Goal: Task Accomplishment & Management: Manage account settings

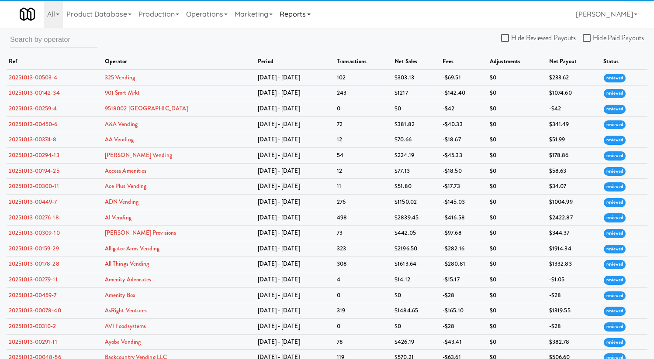
click at [312, 16] on link "Reports" at bounding box center [295, 14] width 38 height 28
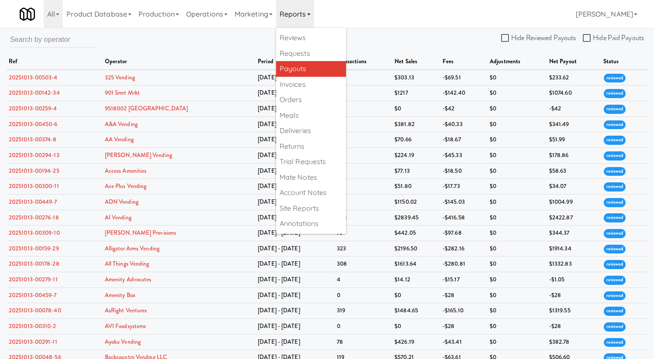
click at [318, 73] on link "Payouts" at bounding box center [311, 69] width 70 height 16
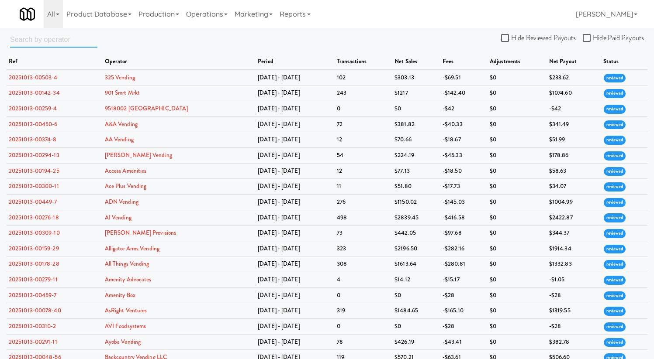
click at [32, 39] on input "text" at bounding box center [53, 39] width 87 height 16
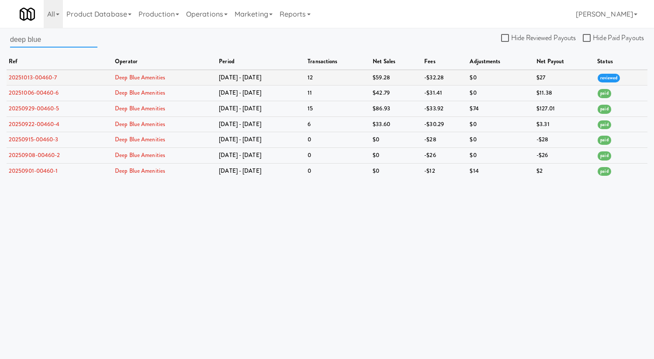
type input "deep blue"
click at [35, 76] on link "20251013-00460-7" at bounding box center [33, 77] width 48 height 8
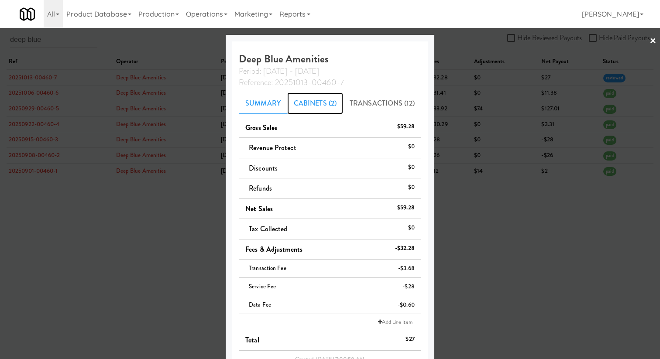
click at [304, 102] on link "Cabinets (2)" at bounding box center [315, 104] width 56 height 22
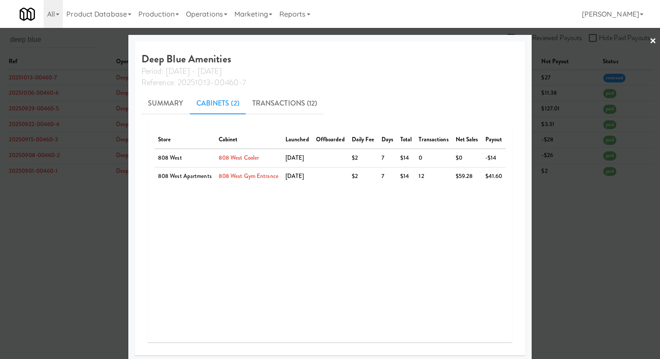
scroll to position [3, 0]
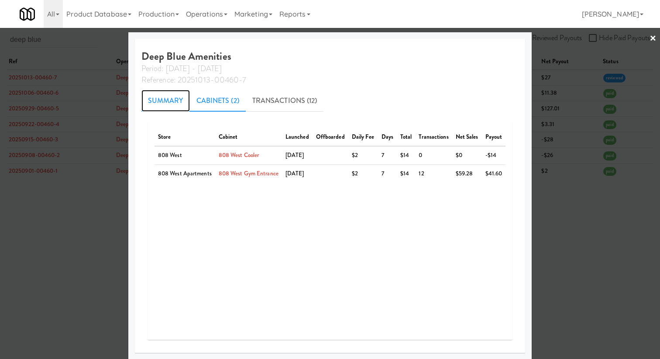
click at [148, 100] on link "Summary" at bounding box center [165, 101] width 48 height 22
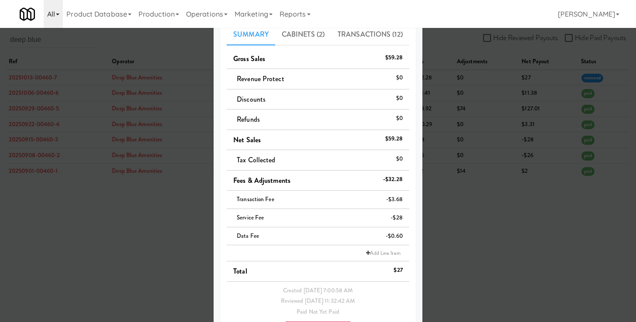
scroll to position [69, 0]
click at [356, 156] on li "Tax Collected $0" at bounding box center [318, 160] width 183 height 21
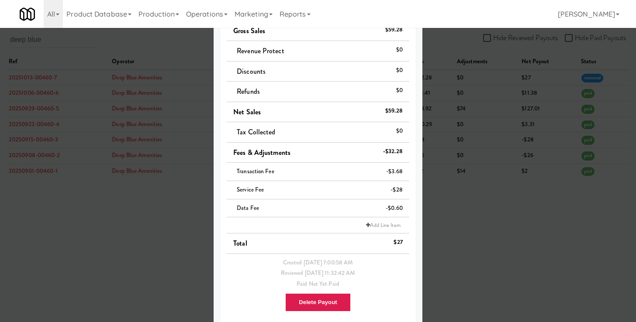
scroll to position [106, 0]
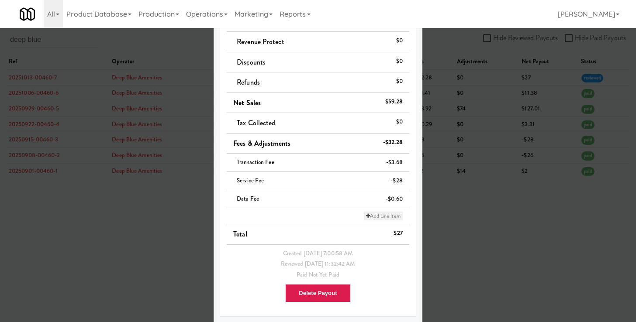
click at [371, 214] on link "Add Line Item" at bounding box center [383, 216] width 38 height 9
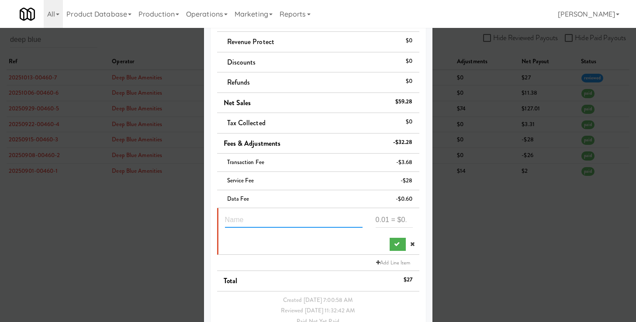
click at [304, 219] on input "text" at bounding box center [294, 220] width 138 height 16
type input "o"
type input "1 cabinet service fee"
type input "14"
click at [369, 248] on div at bounding box center [318, 242] width 201 height 17
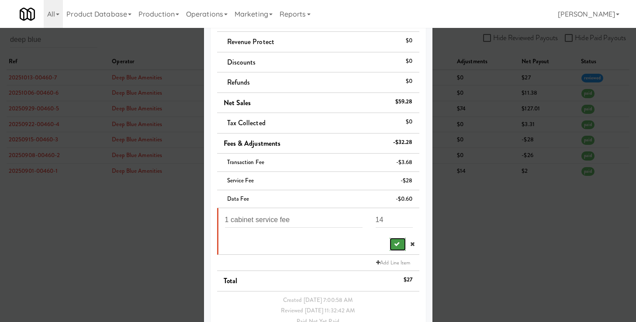
click at [390, 248] on button "submit" at bounding box center [398, 244] width 16 height 13
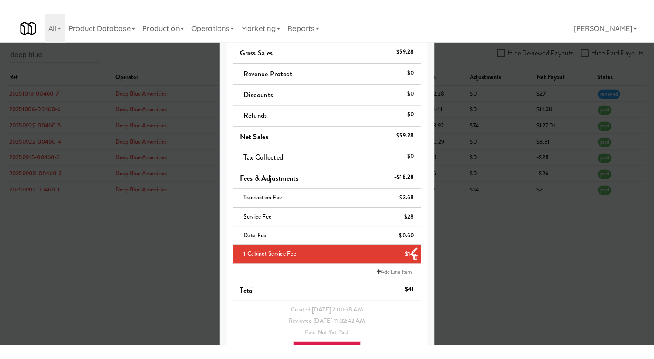
scroll to position [0, 0]
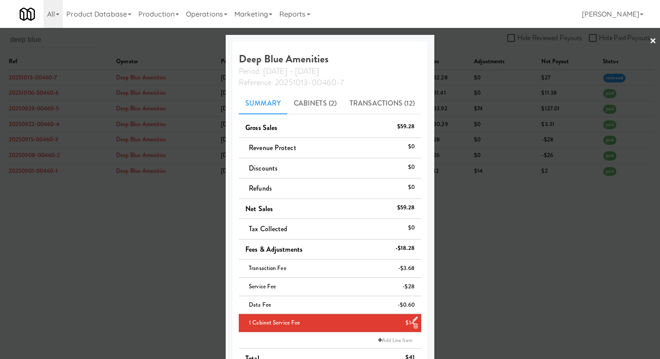
click at [484, 120] on div at bounding box center [330, 179] width 660 height 359
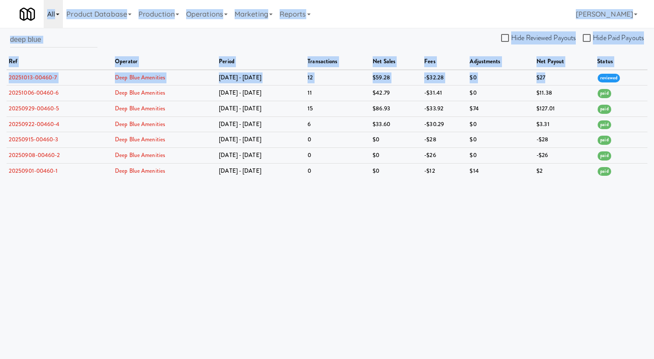
drag, startPoint x: 568, startPoint y: 79, endPoint x: 55, endPoint y: 7, distance: 517.8
click at [55, 28] on body "Okay Okay Select date: previous 2025-Oct next Su Mo Tu We Th Fr Sa 28 29 30 1 2…" at bounding box center [327, 207] width 654 height 359
click at [399, 27] on div "All 325 Vending [URL][DOMAIN_NAME] 901 Smrt Mrkt [URL][DOMAIN_NAME] 9518002 [GE…" at bounding box center [327, 14] width 614 height 28
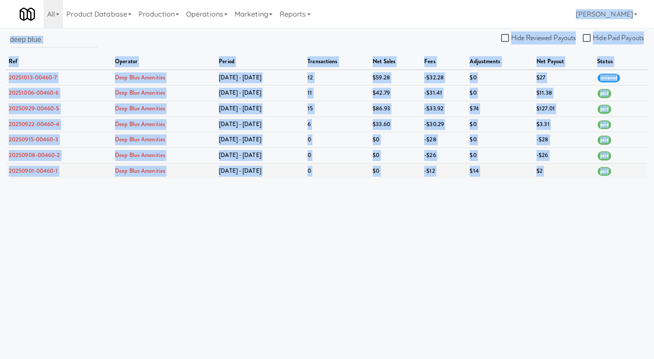
drag, startPoint x: 455, startPoint y: 9, endPoint x: 624, endPoint y: 175, distance: 236.5
click at [624, 175] on body "Okay Okay Select date: previous 2025-Oct next Su Mo Tu We Th Fr Sa 28 29 30 1 2…" at bounding box center [327, 207] width 654 height 359
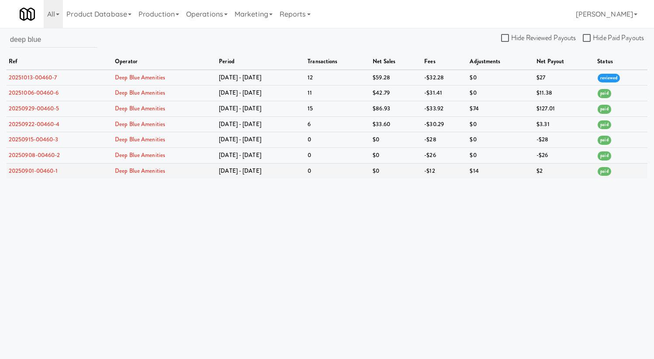
click at [622, 176] on td "paid" at bounding box center [621, 170] width 52 height 15
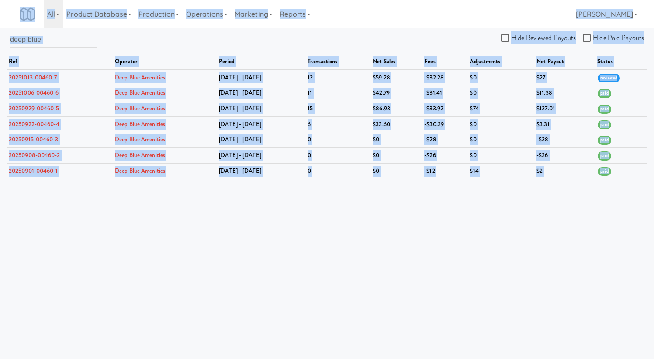
drag, startPoint x: 574, startPoint y: 162, endPoint x: 24, endPoint y: 2, distance: 572.4
click at [24, 28] on body "Okay Okay Select date: previous 2025-Oct next Su Mo Tu We Th Fr Sa 28 29 30 1 2…" at bounding box center [327, 207] width 654 height 359
click at [11, 10] on div "Toggle navigation All 325 Vending [URL][DOMAIN_NAME] 901 Smrt Mrkt [URL][DOMAIN…" at bounding box center [327, 14] width 654 height 28
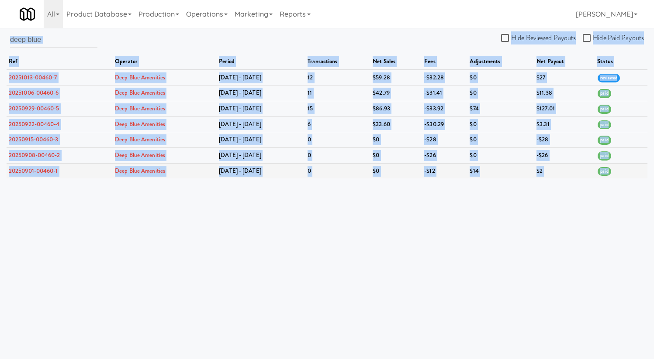
drag, startPoint x: 11, startPoint y: 8, endPoint x: 612, endPoint y: 173, distance: 623.1
click at [612, 173] on body "Okay Okay Select date: previous 2025-Oct next Su Mo Tu We Th Fr Sa 28 29 30 1 2…" at bounding box center [327, 207] width 654 height 359
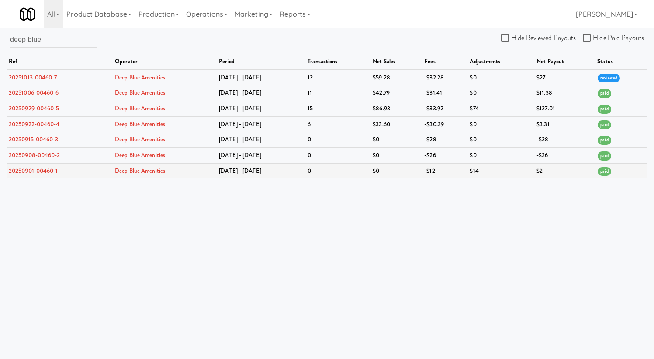
click at [612, 173] on td "paid" at bounding box center [621, 170] width 52 height 15
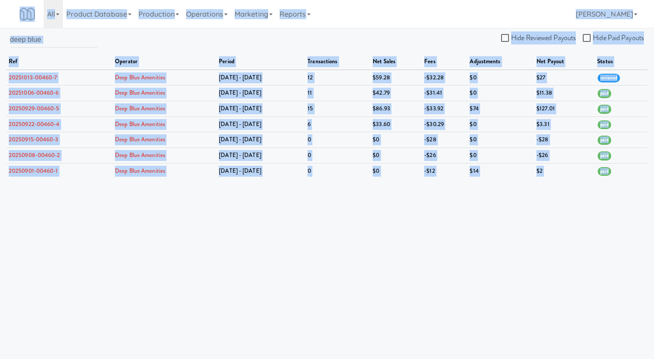
drag, startPoint x: 612, startPoint y: 173, endPoint x: 20, endPoint y: 10, distance: 614.4
click at [20, 28] on body "Okay Okay Select date: previous 2025-Oct next Su Mo Tu We Th Fr Sa 28 29 30 1 2…" at bounding box center [327, 207] width 654 height 359
click at [427, 19] on div "All 325 Vending [URL][DOMAIN_NAME] 901 Smrt Mrkt [URL][DOMAIN_NAME] 9518002 [GE…" at bounding box center [327, 14] width 614 height 28
drag, startPoint x: 434, startPoint y: 15, endPoint x: 618, endPoint y: 175, distance: 244.2
click at [618, 175] on body "Okay Okay Select date: previous 2025-Oct next Su Mo Tu We Th Fr Sa 28 29 30 1 2…" at bounding box center [327, 207] width 654 height 359
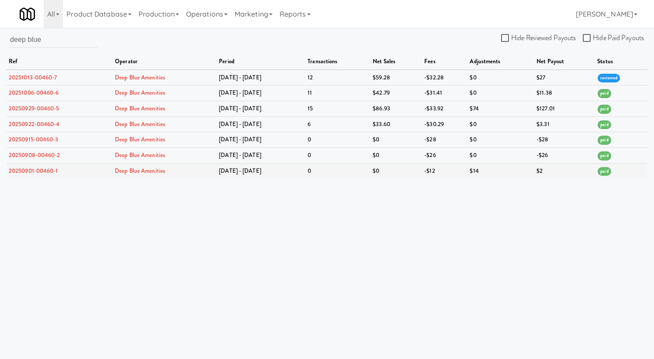
click at [616, 172] on td "paid" at bounding box center [621, 170] width 52 height 15
click at [48, 40] on input "deep blue" at bounding box center [53, 39] width 87 height 16
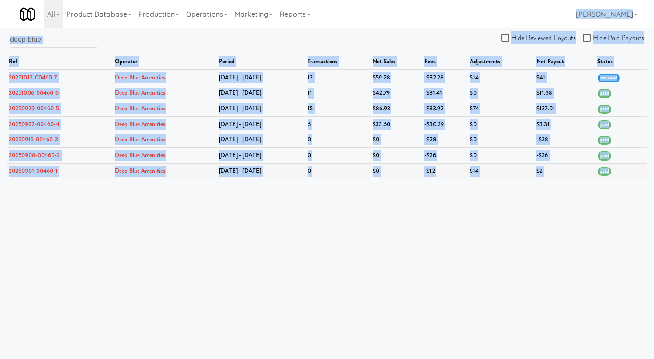
drag, startPoint x: 516, startPoint y: 10, endPoint x: 625, endPoint y: 174, distance: 197.4
click at [625, 174] on body "Okay Okay Select date: previous 2025-Oct next Su Mo Tu We Th Fr Sa 28 29 30 1 2…" at bounding box center [327, 207] width 654 height 359
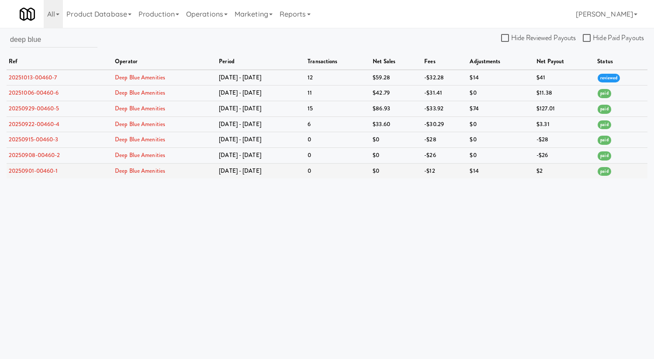
click at [625, 174] on td "paid" at bounding box center [621, 170] width 52 height 15
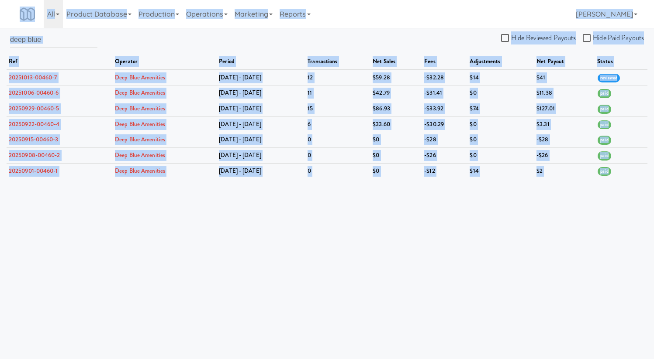
drag, startPoint x: 625, startPoint y: 174, endPoint x: 18, endPoint y: 10, distance: 629.0
click at [18, 28] on body "Okay Okay Select date: previous 2025-Oct next Su Mo Tu We Th Fr Sa 28 29 30 1 2…" at bounding box center [327, 207] width 654 height 359
click at [15, 10] on link at bounding box center [28, 14] width 31 height 28
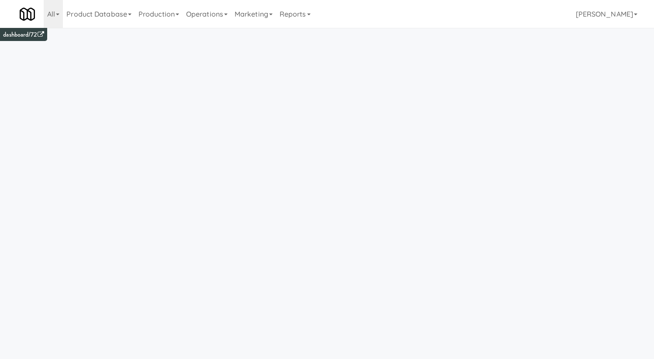
click at [427, 12] on div "All 325 Vending [URL][DOMAIN_NAME] 901 Smrt Mrkt [URL][DOMAIN_NAME] 9518002 [GE…" at bounding box center [327, 14] width 614 height 28
click at [307, 16] on link "Reports" at bounding box center [295, 14] width 38 height 28
click at [406, 14] on div "All 325 Vending [URL][DOMAIN_NAME] 901 Smrt Mrkt [URL][DOMAIN_NAME] 9518002 [GE…" at bounding box center [327, 14] width 614 height 28
click at [307, 13] on link "Reports" at bounding box center [295, 14] width 38 height 28
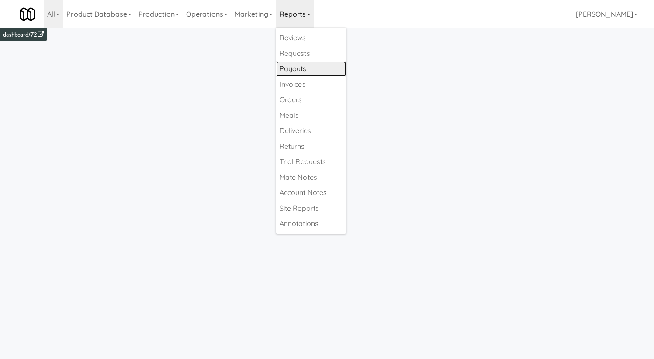
click at [321, 74] on link "Payouts" at bounding box center [311, 69] width 70 height 16
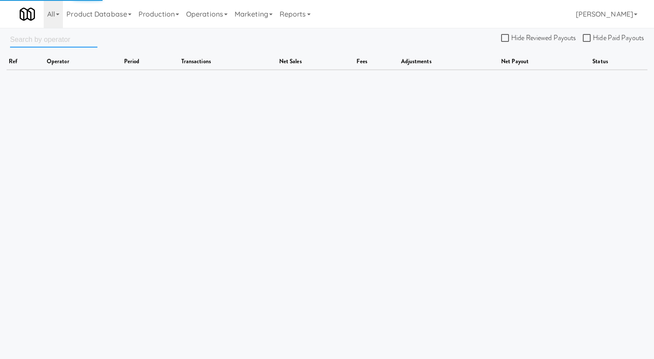
click at [51, 37] on input "text" at bounding box center [53, 39] width 87 height 16
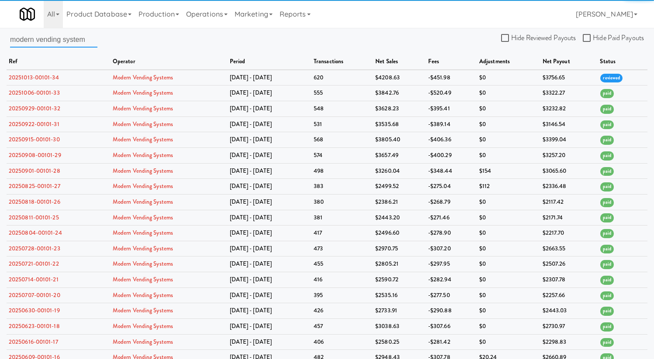
type input "modern vending system"
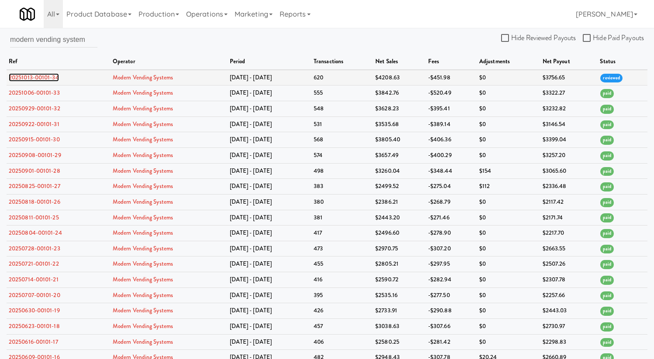
click at [50, 76] on link "20251013-00101-34" at bounding box center [34, 77] width 50 height 8
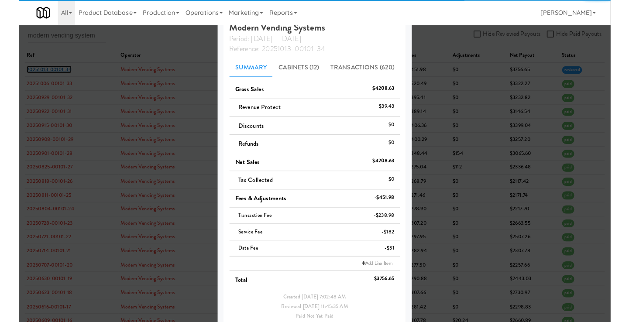
scroll to position [69, 0]
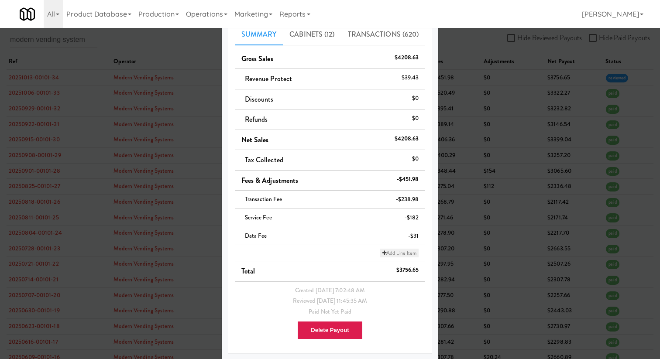
click at [383, 251] on icon at bounding box center [385, 253] width 4 height 5
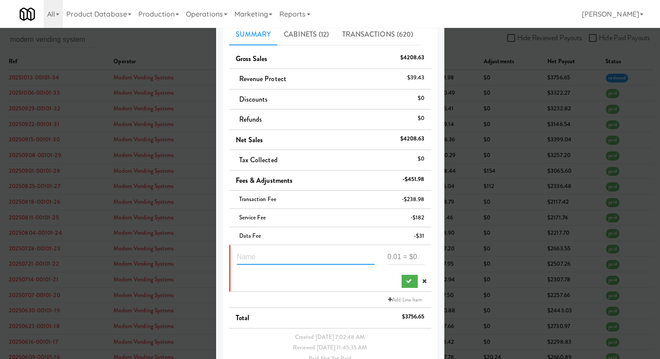
click at [314, 258] on input "text" at bounding box center [306, 257] width 138 height 16
type input "credit 105.99"
type input "105.99"
click at [297, 253] on input "credit 105.99" at bounding box center [306, 257] width 138 height 16
type input "credit 105.99 - suspected theft"
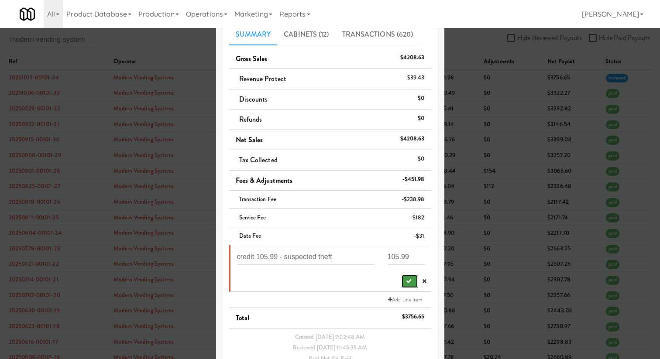
click at [402, 279] on button "submit" at bounding box center [410, 281] width 16 height 13
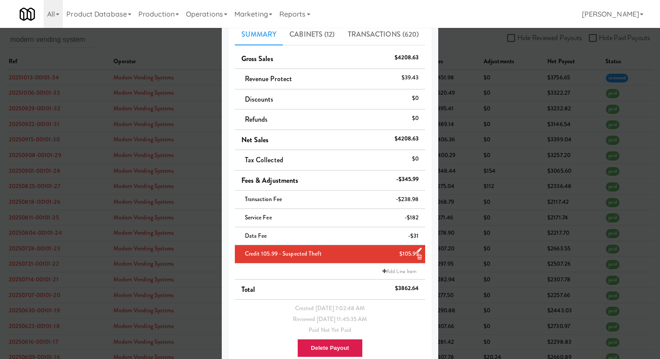
click at [511, 96] on div at bounding box center [330, 179] width 660 height 359
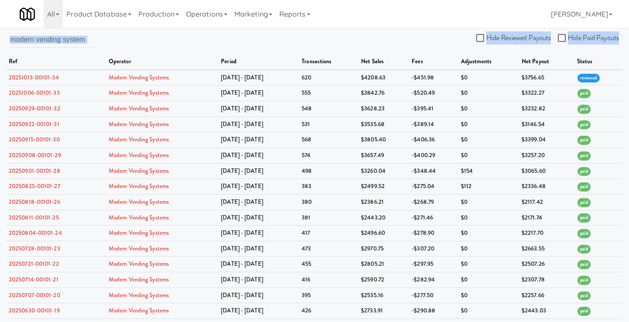
scroll to position [0, 0]
click at [69, 39] on div "modern vending system Hide Reviewed Payouts Hide Paid Payouts ref operator peri…" at bounding box center [314, 315] width 629 height 568
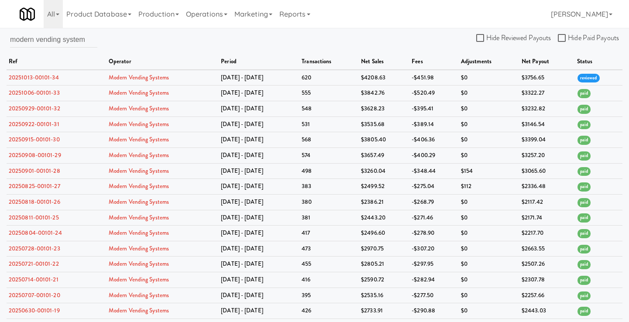
click at [89, 41] on div "modern vending system Hide Reviewed Payouts Hide Paid Payouts ref operator peri…" at bounding box center [314, 315] width 629 height 568
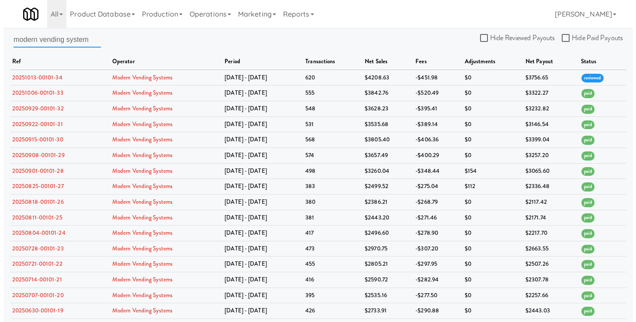
scroll to position [0, 0]
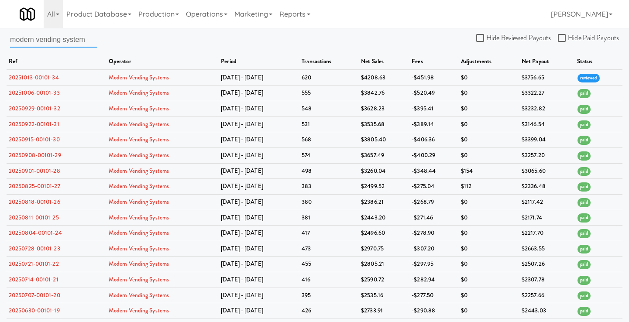
drag, startPoint x: 88, startPoint y: 40, endPoint x: -1, endPoint y: 40, distance: 88.6
click at [0, 40] on html "Okay Okay Select date: previous 2025-Oct next Su Mo Tu We Th Fr Sa 28 29 30 1 2…" at bounding box center [314, 161] width 629 height 322
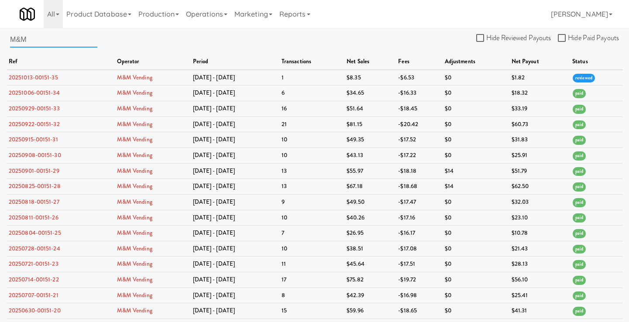
drag, startPoint x: 34, startPoint y: 40, endPoint x: -10, endPoint y: 39, distance: 44.5
click at [0, 39] on html "Okay Okay Select date: previous 2025-Oct next Su Mo Tu We Th Fr Sa 28 29 30 1 2…" at bounding box center [314, 161] width 629 height 322
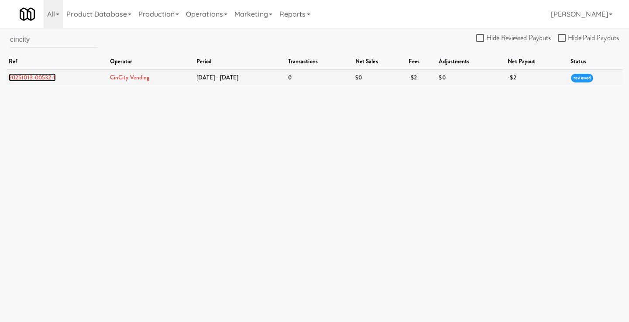
click at [44, 80] on link "20251013-00532-1" at bounding box center [32, 77] width 47 height 8
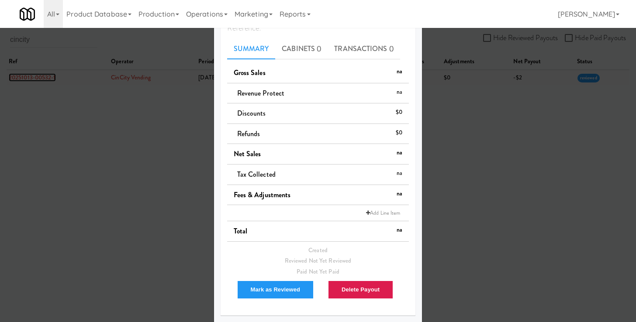
scroll to position [43, 0]
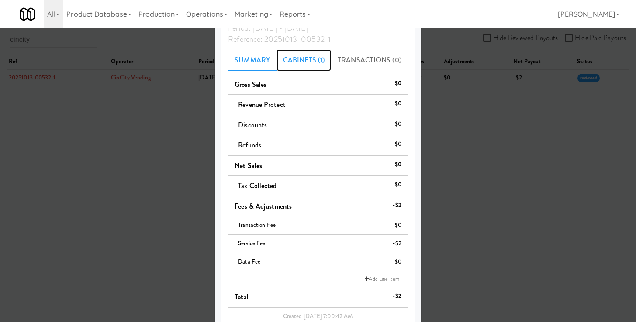
click at [301, 62] on link "Cabinets (1)" at bounding box center [303, 60] width 55 height 22
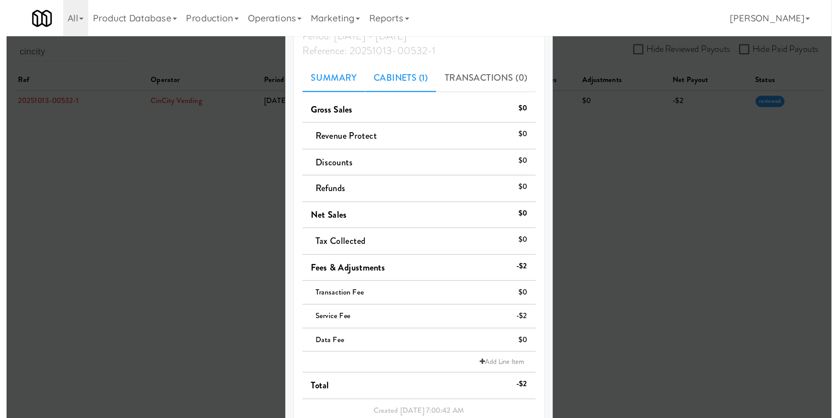
scroll to position [40, 0]
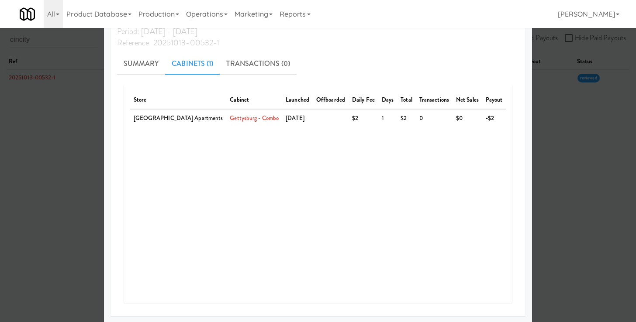
click at [77, 124] on div at bounding box center [318, 161] width 636 height 322
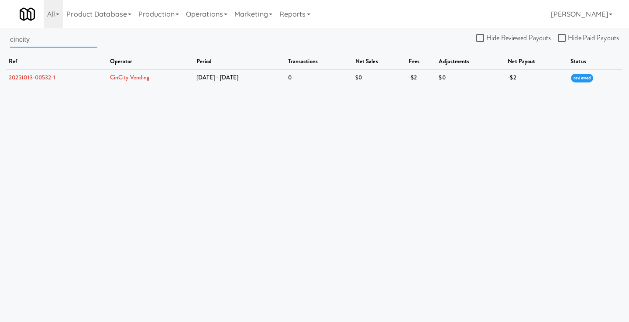
click at [62, 43] on input "cincity" at bounding box center [53, 39] width 87 height 16
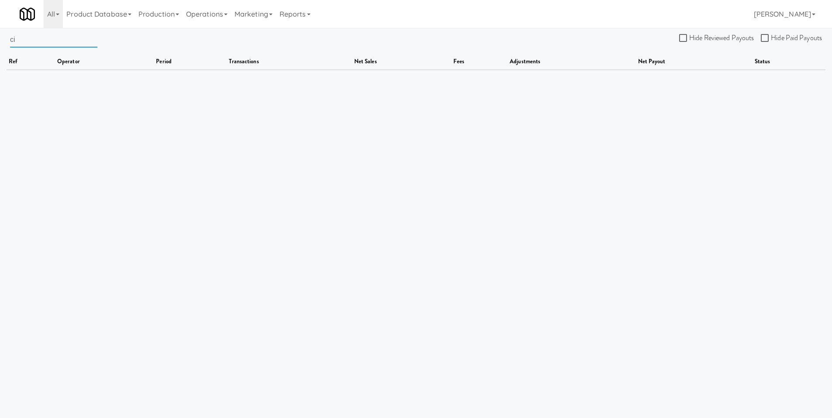
type input "c"
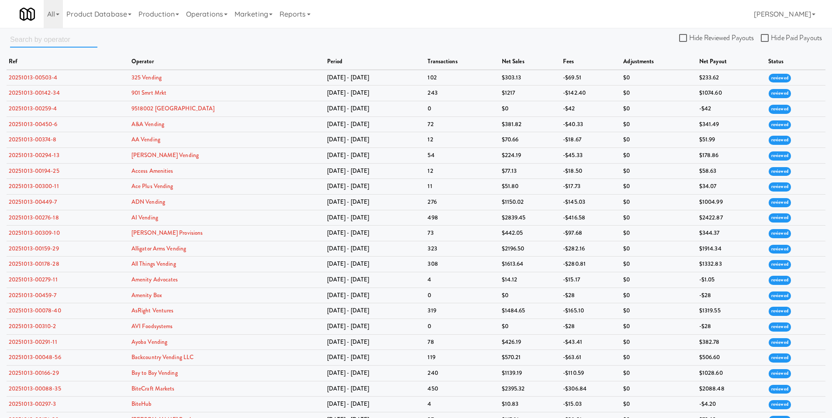
click at [47, 45] on input "text" at bounding box center [53, 39] width 87 height 16
type input "brown bear"
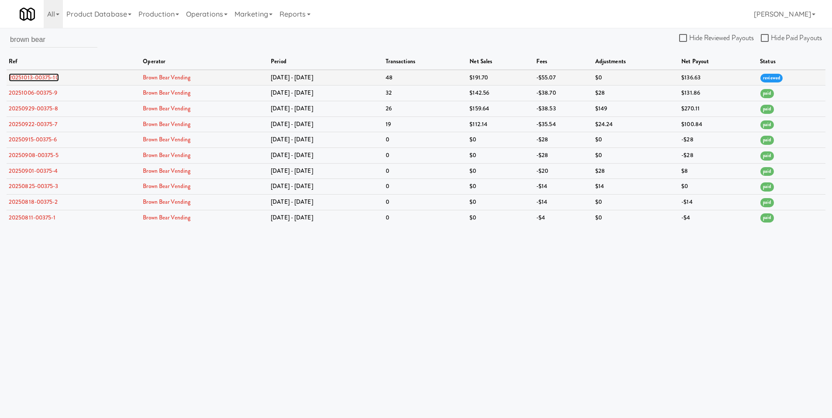
click at [38, 77] on link "20251013-00375-10" at bounding box center [34, 77] width 50 height 8
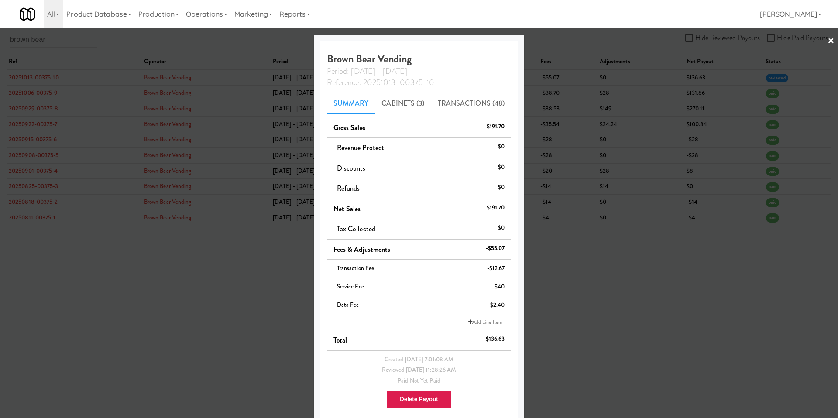
click at [414, 322] on li "Add Line Item" at bounding box center [419, 322] width 185 height 16
click at [460, 321] on li "Add Line Item" at bounding box center [419, 322] width 185 height 16
click at [469, 321] on icon at bounding box center [471, 322] width 4 height 5
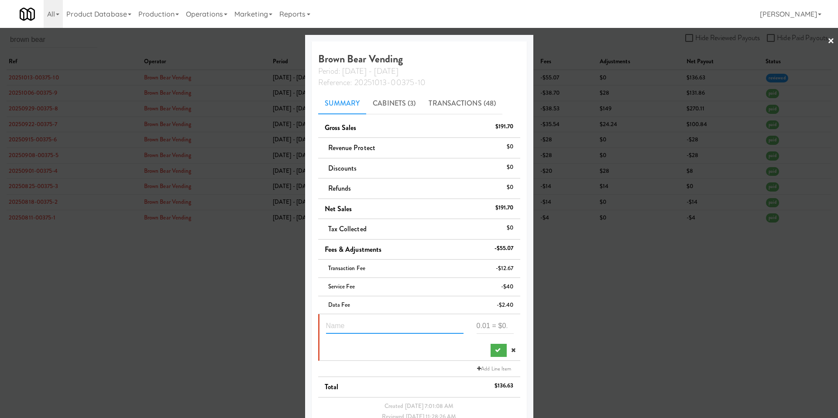
click at [388, 329] on input "text" at bounding box center [395, 326] width 138 height 16
type input "service fee waiver"
type input "40"
click at [434, 297] on li "Data Fee -$2.40" at bounding box center [419, 305] width 202 height 18
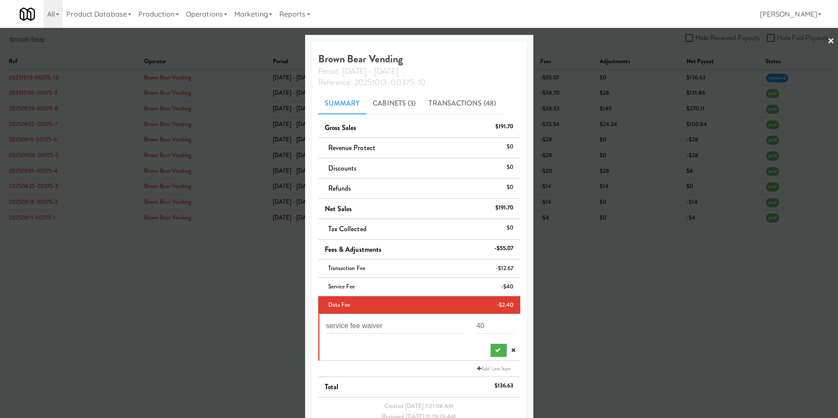
click at [445, 355] on div at bounding box center [420, 349] width 201 height 17
click at [491, 352] on button "submit" at bounding box center [499, 350] width 16 height 13
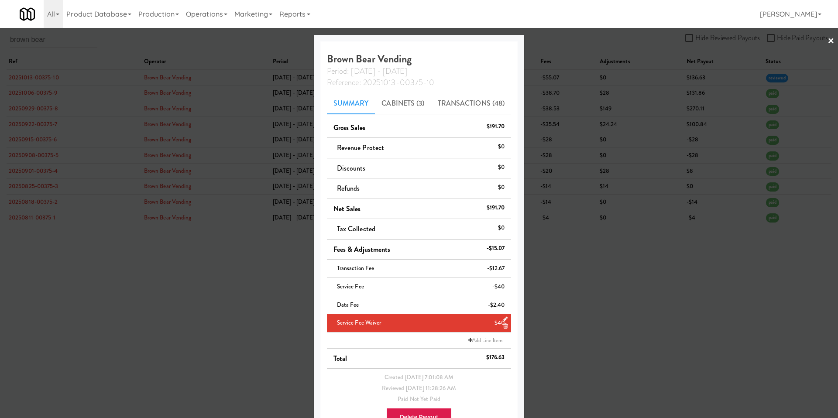
click at [583, 141] on div at bounding box center [419, 209] width 838 height 418
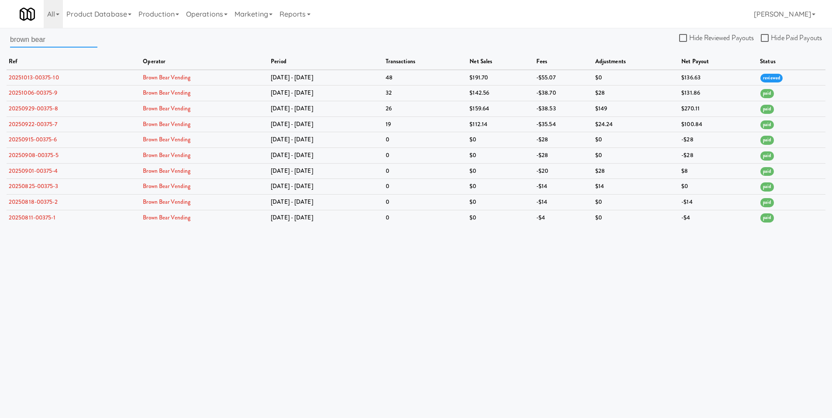
drag, startPoint x: 55, startPoint y: 41, endPoint x: -16, endPoint y: 38, distance: 70.8
click at [0, 38] on html "Okay Okay Select date: previous 2025-Oct next Su Mo Tu We Th Fr Sa 28 29 30 1 2…" at bounding box center [416, 209] width 832 height 418
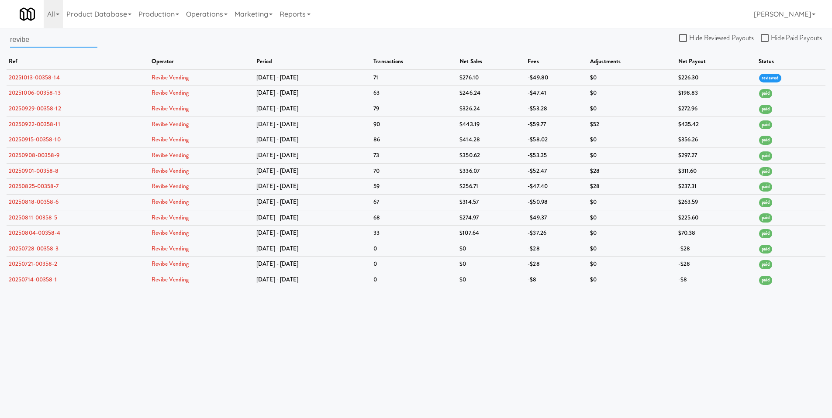
drag, startPoint x: 42, startPoint y: 39, endPoint x: 7, endPoint y: 37, distance: 35.4
click at [7, 37] on div "revibe Hide Reviewed Payouts Hide Paid Payouts ref operator period transactions…" at bounding box center [416, 159] width 832 height 256
click at [171, 52] on div "revibe Hide Reviewed Payouts Hide Paid Payouts ref operator period transactions…" at bounding box center [416, 159] width 832 height 256
click at [50, 75] on link "20251013-00358-14" at bounding box center [34, 77] width 51 height 8
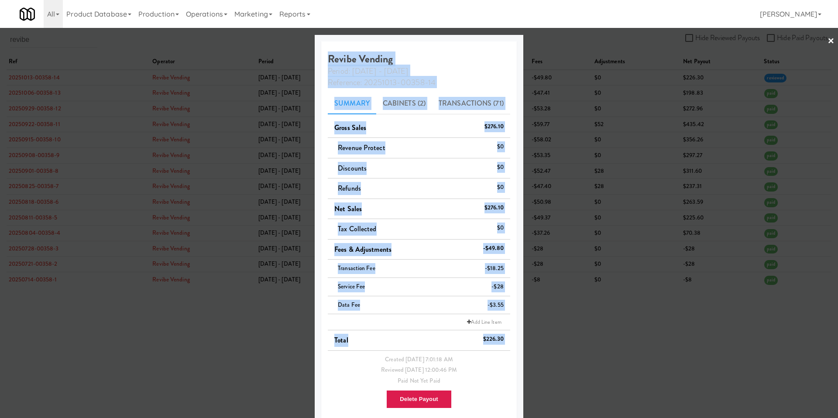
drag, startPoint x: 325, startPoint y: 60, endPoint x: 497, endPoint y: 355, distance: 342.3
click at [499, 354] on div "Revibe Vending Period: [DATE] - [DATE] Reference: 20251013-00358-14 Summary Cab…" at bounding box center [419, 231] width 196 height 381
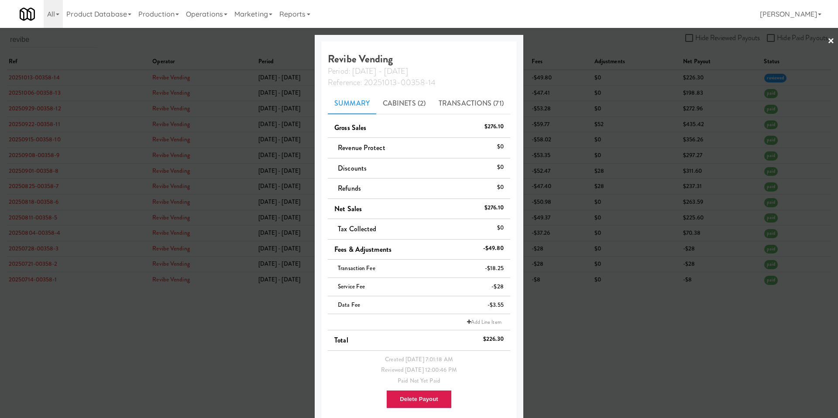
click at [497, 357] on div "Created [DATE] 7:01:18 AM" at bounding box center [418, 360] width 169 height 11
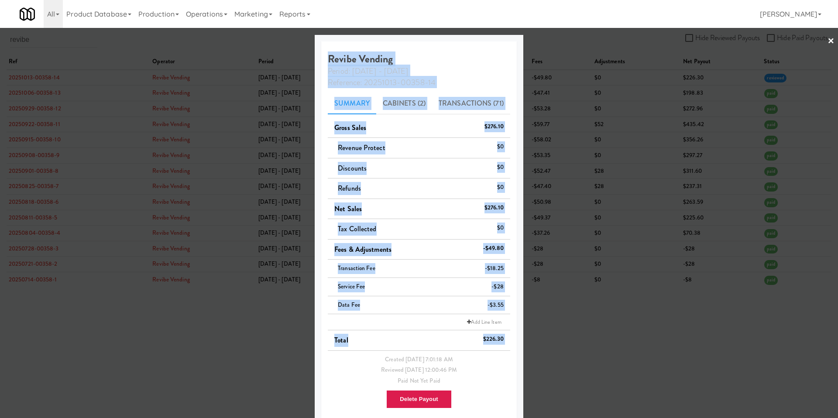
drag, startPoint x: 501, startPoint y: 353, endPoint x: 327, endPoint y: 53, distance: 346.8
click at [327, 53] on div "Revibe Vending Period: [DATE] - [DATE] Reference: 20251013-00358-14 Summary Cab…" at bounding box center [419, 231] width 196 height 381
click at [440, 66] on div "Period: [DATE] - [DATE]" at bounding box center [419, 70] width 196 height 11
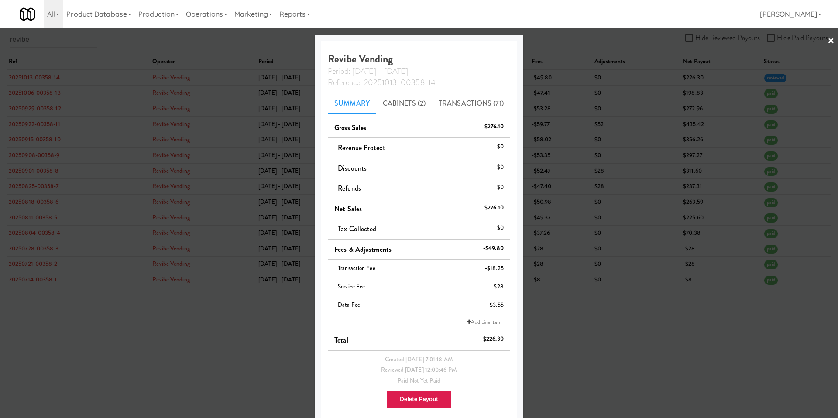
click at [549, 89] on div at bounding box center [419, 209] width 838 height 418
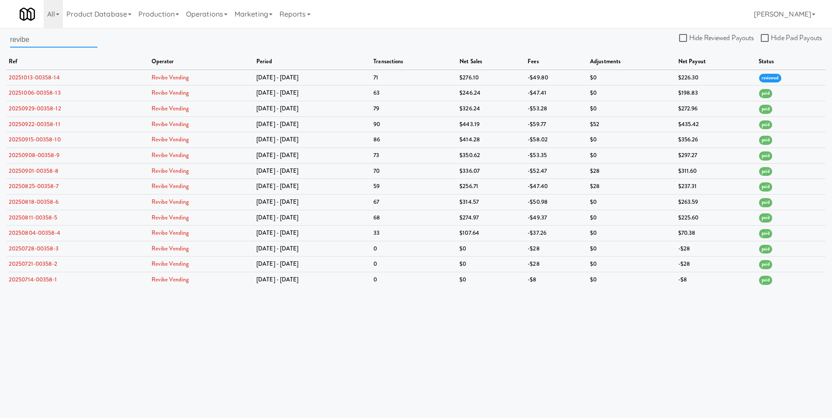
drag, startPoint x: 69, startPoint y: 42, endPoint x: -12, endPoint y: 37, distance: 80.9
click at [0, 37] on html "Okay Okay Select date: previous 2025-Oct next Su Mo Tu We Th Fr Sa 28 29 30 1 2…" at bounding box center [416, 209] width 832 height 418
click at [45, 40] on input "revibe" at bounding box center [53, 39] width 87 height 16
drag, startPoint x: 59, startPoint y: 42, endPoint x: -45, endPoint y: 39, distance: 104.4
click at [0, 39] on html "Okay Okay Select date: previous 2025-Oct next Su Mo Tu We Th Fr Sa 28 29 30 1 2…" at bounding box center [416, 209] width 832 height 418
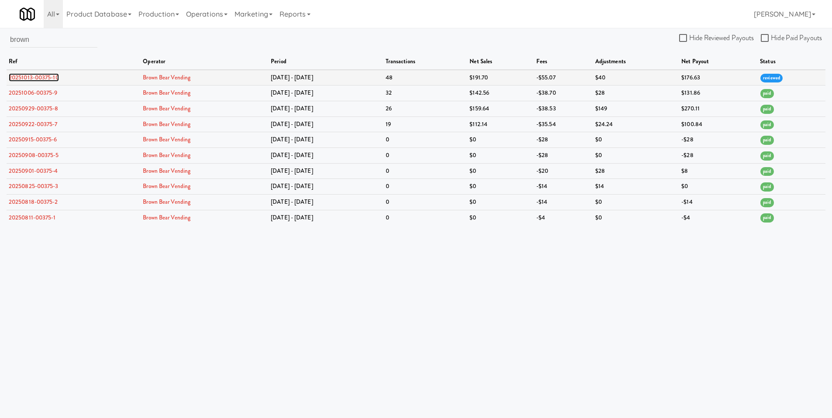
click at [38, 79] on link "20251013-00375-10" at bounding box center [34, 77] width 50 height 8
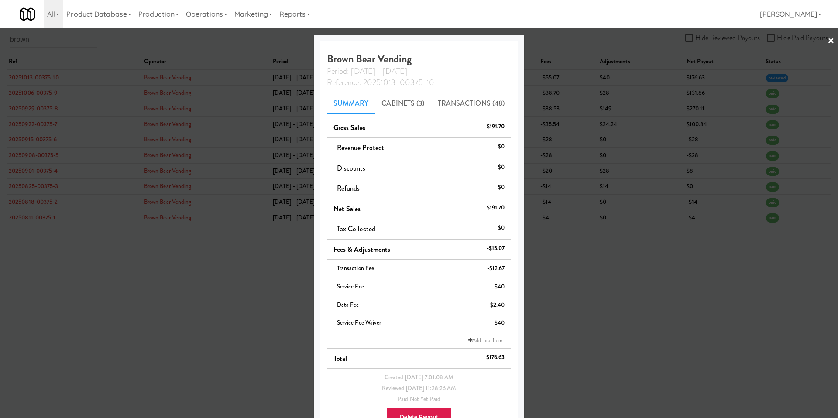
click at [290, 94] on div at bounding box center [419, 209] width 838 height 418
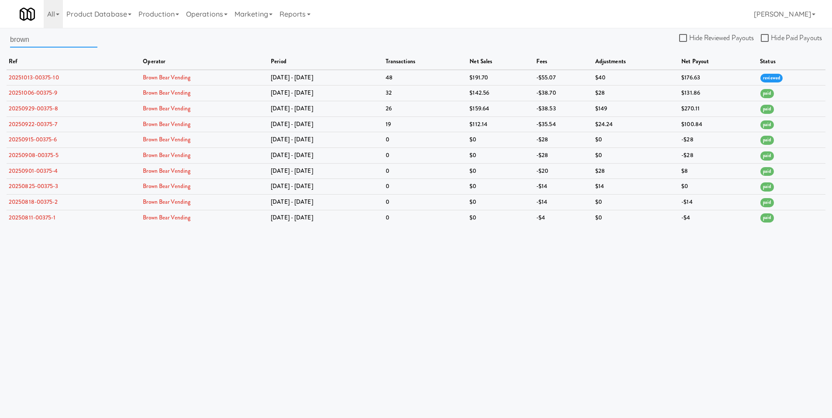
drag, startPoint x: 45, startPoint y: 38, endPoint x: -43, endPoint y: 31, distance: 88.0
click at [0, 31] on html "Okay Okay Select date: previous 2025-Oct next Su Mo Tu We Th Fr Sa 28 29 30 1 2…" at bounding box center [416, 209] width 832 height 418
type input "nourish"
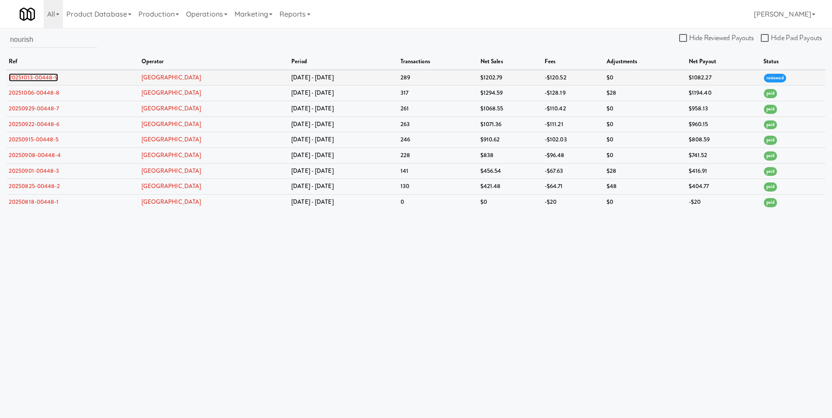
click at [46, 77] on link "20251013-00448-9" at bounding box center [33, 77] width 49 height 8
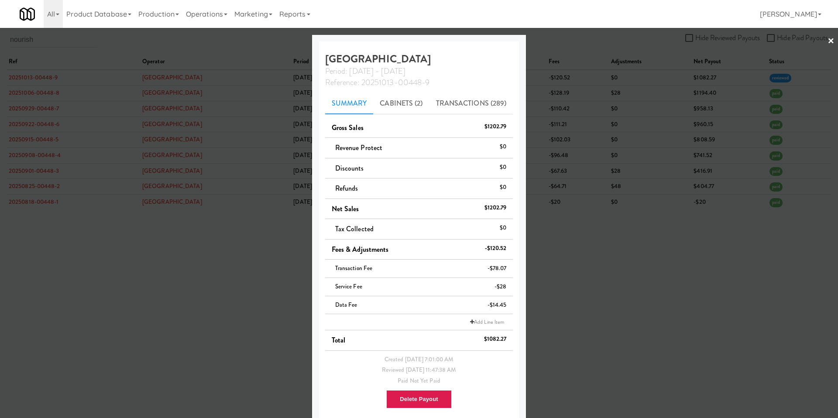
click at [414, 324] on li "Add Line Item" at bounding box center [419, 322] width 188 height 16
click at [472, 321] on link "Add Line Item" at bounding box center [487, 322] width 38 height 9
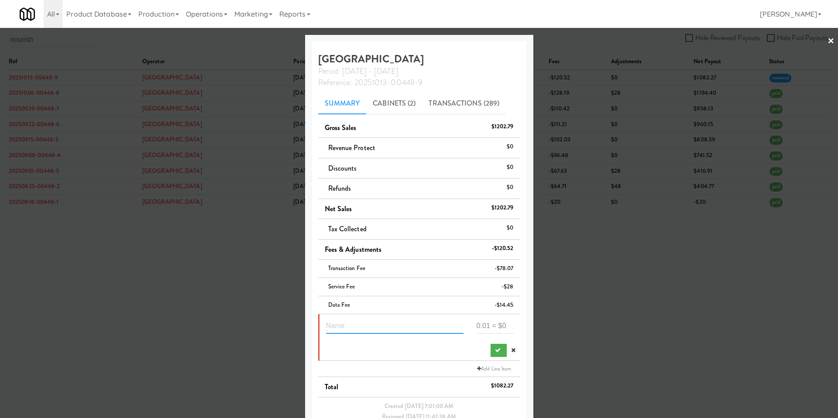
click at [391, 329] on input "text" at bounding box center [395, 326] width 138 height 16
type input "service fee waiver"
type input "28"
click at [495, 349] on icon "submit" at bounding box center [498, 351] width 6 height 6
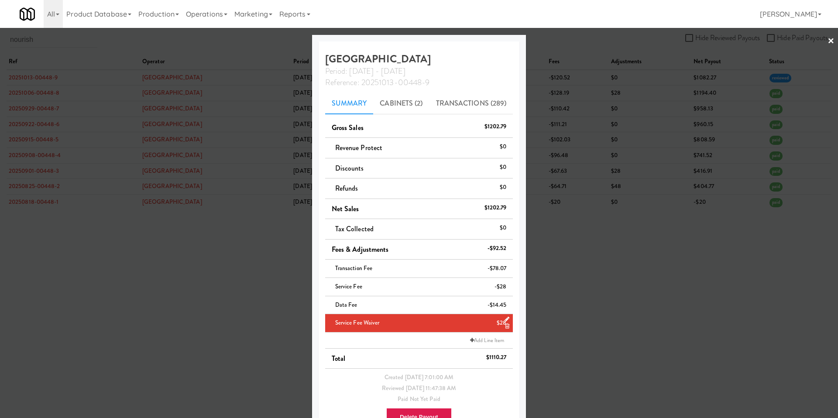
click at [228, 228] on div at bounding box center [419, 209] width 838 height 418
